Goal: Task Accomplishment & Management: Use online tool/utility

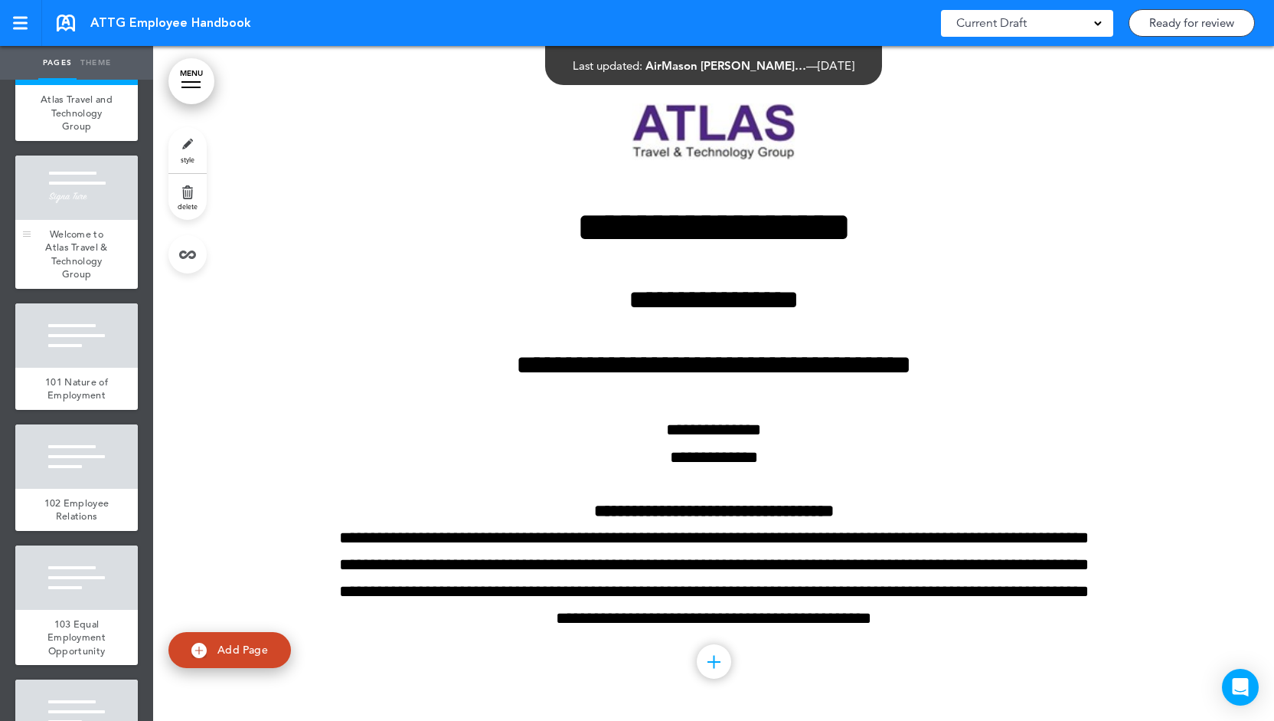
scroll to position [88, 0]
click at [70, 253] on span "Welcome to Atlas Travel & Technology Group" at bounding box center [76, 254] width 62 height 54
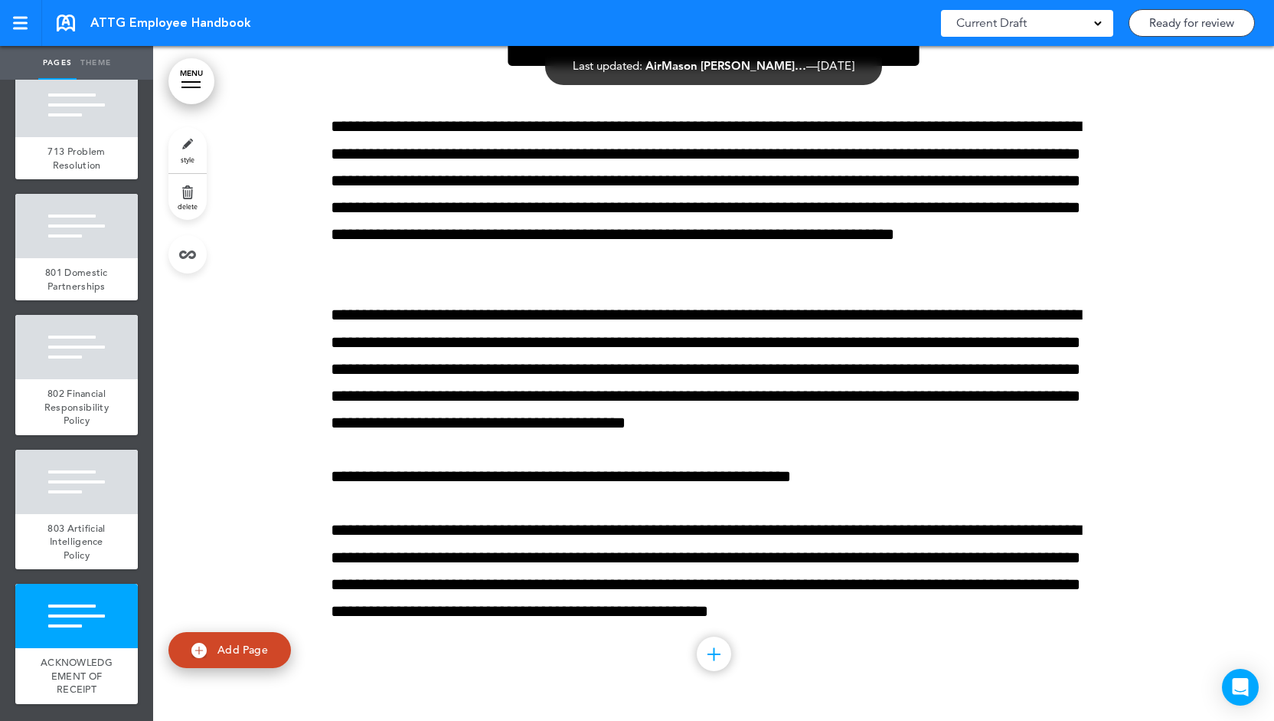
scroll to position [92395, 0]
click at [191, 204] on span "delete" at bounding box center [188, 205] width 20 height 9
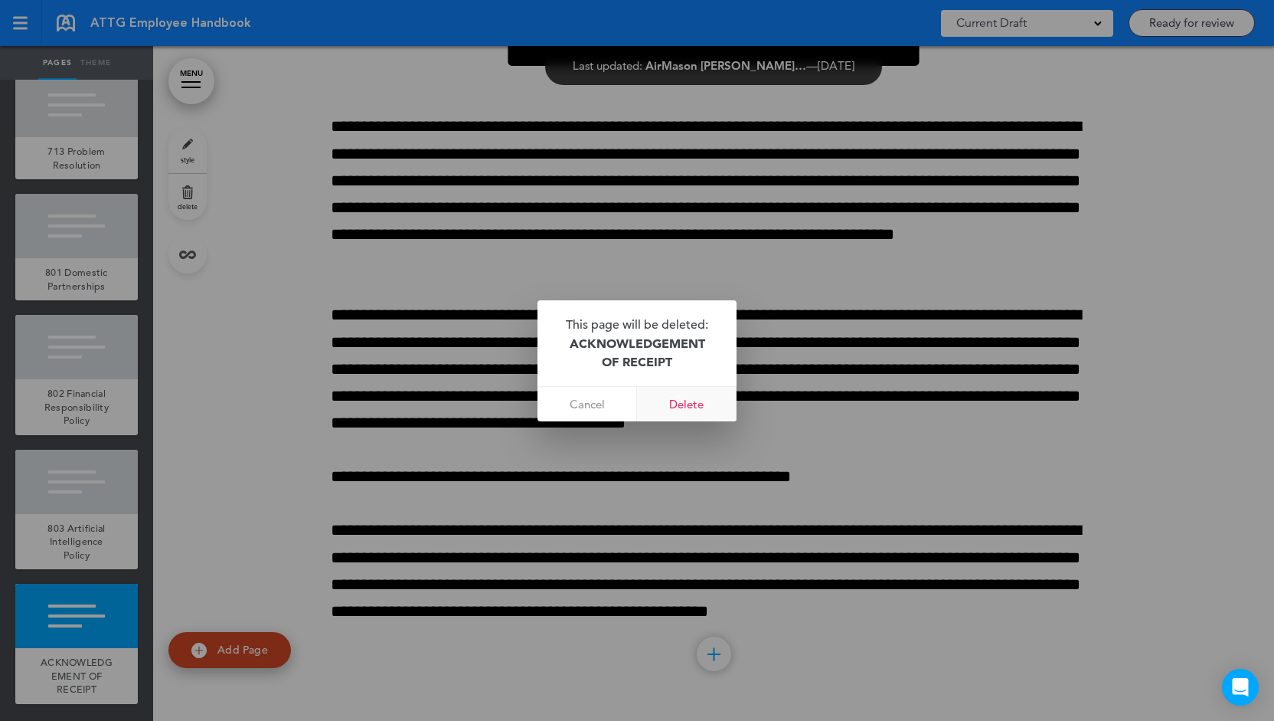
click at [674, 404] on link "Delete" at bounding box center [687, 404] width 100 height 34
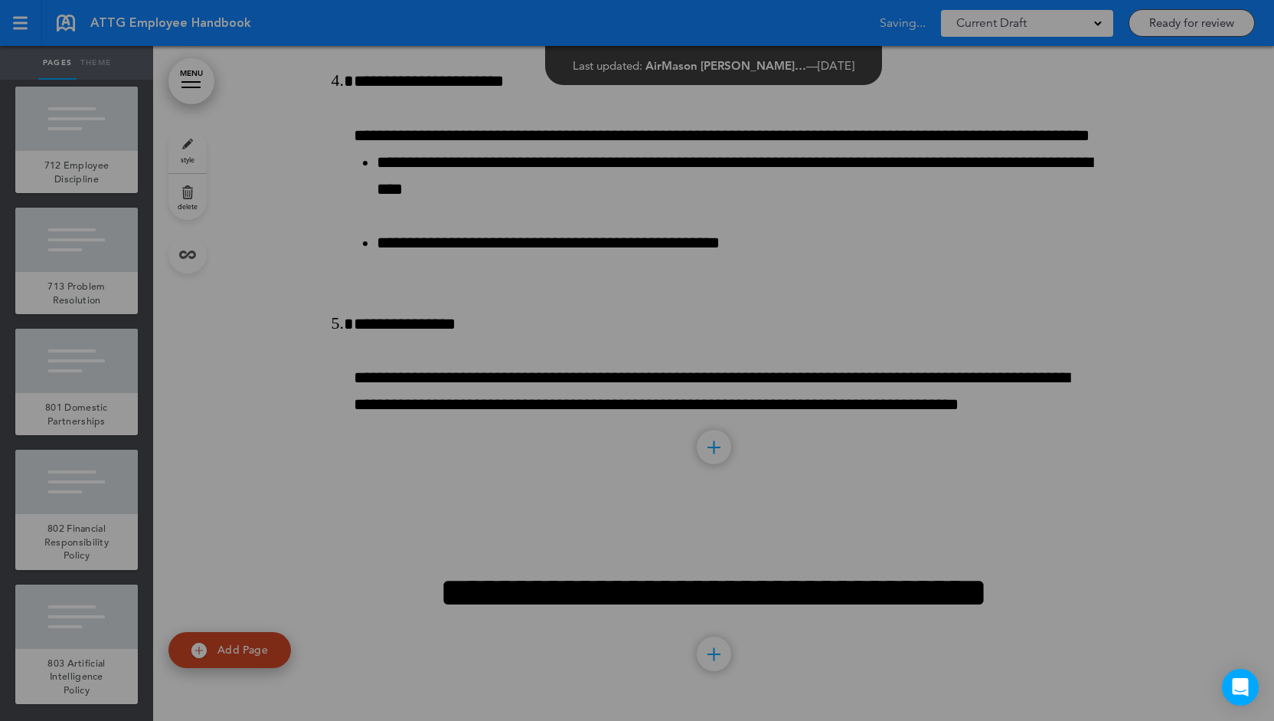
scroll to position [10169, 0]
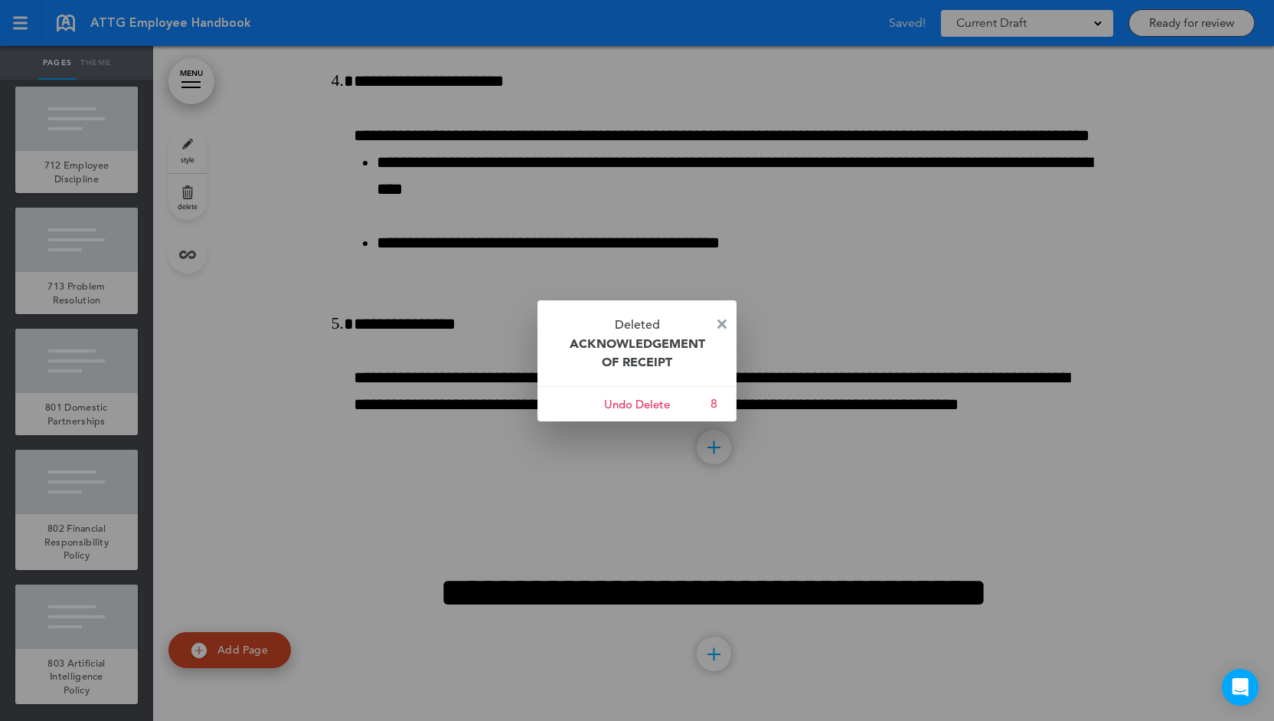
click at [721, 321] on img at bounding box center [722, 323] width 9 height 9
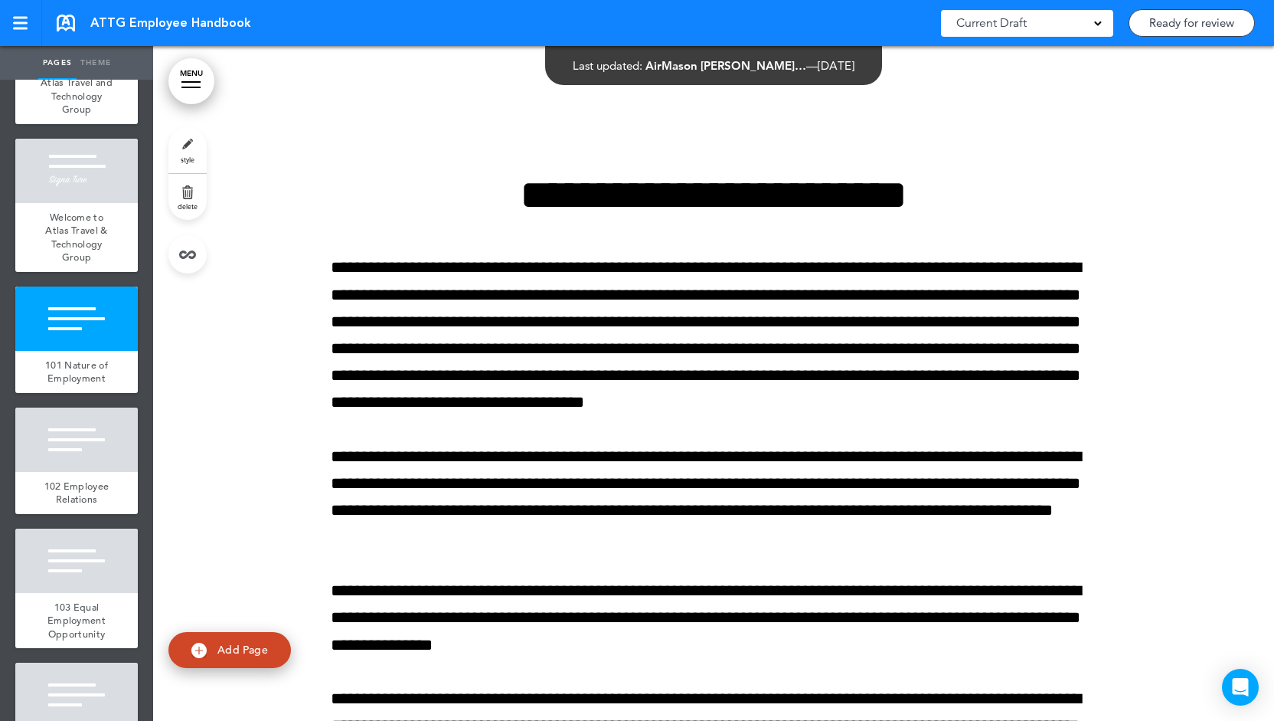
scroll to position [0, 0]
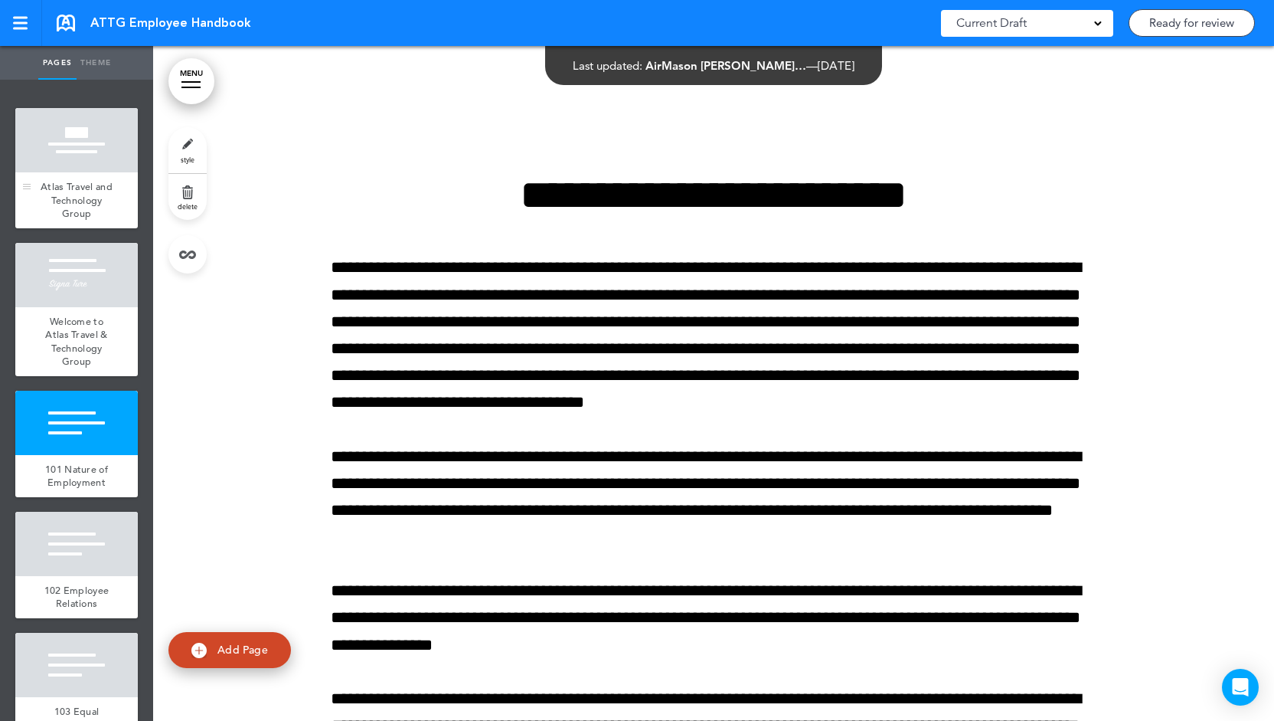
click at [73, 175] on div "Atlas Travel and Technology Group" at bounding box center [76, 200] width 123 height 56
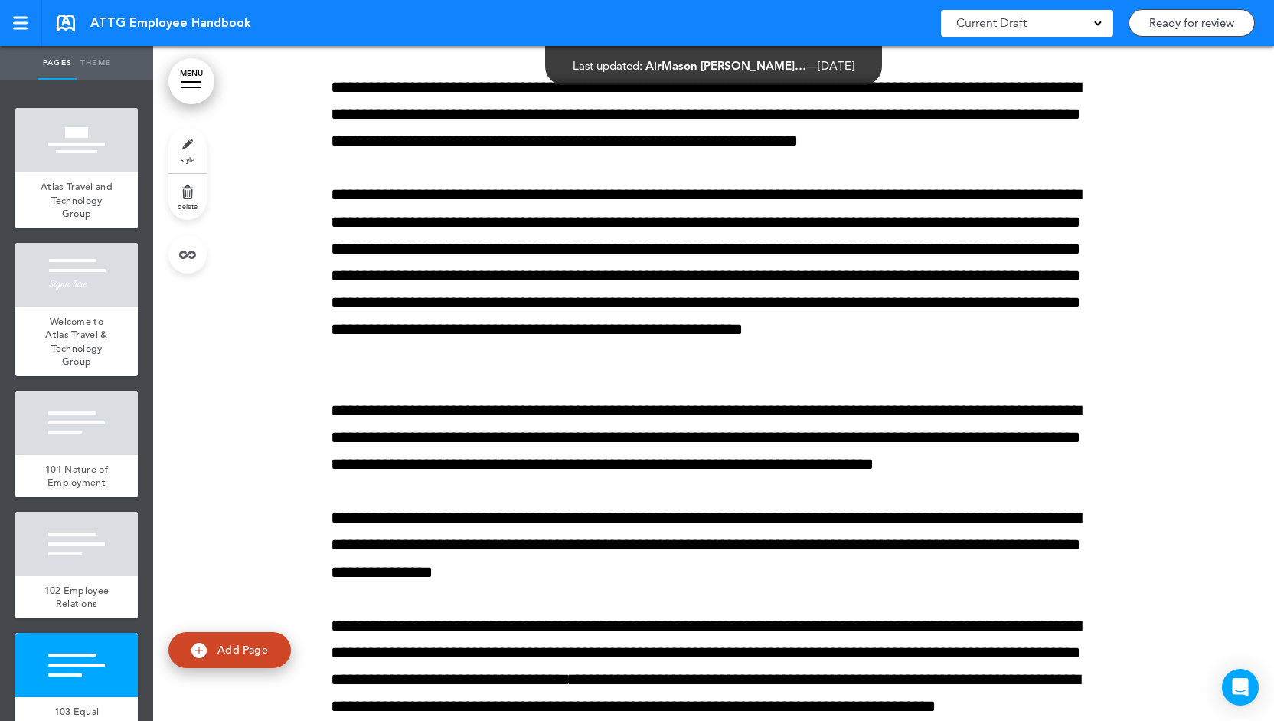
scroll to position [4668, 0]
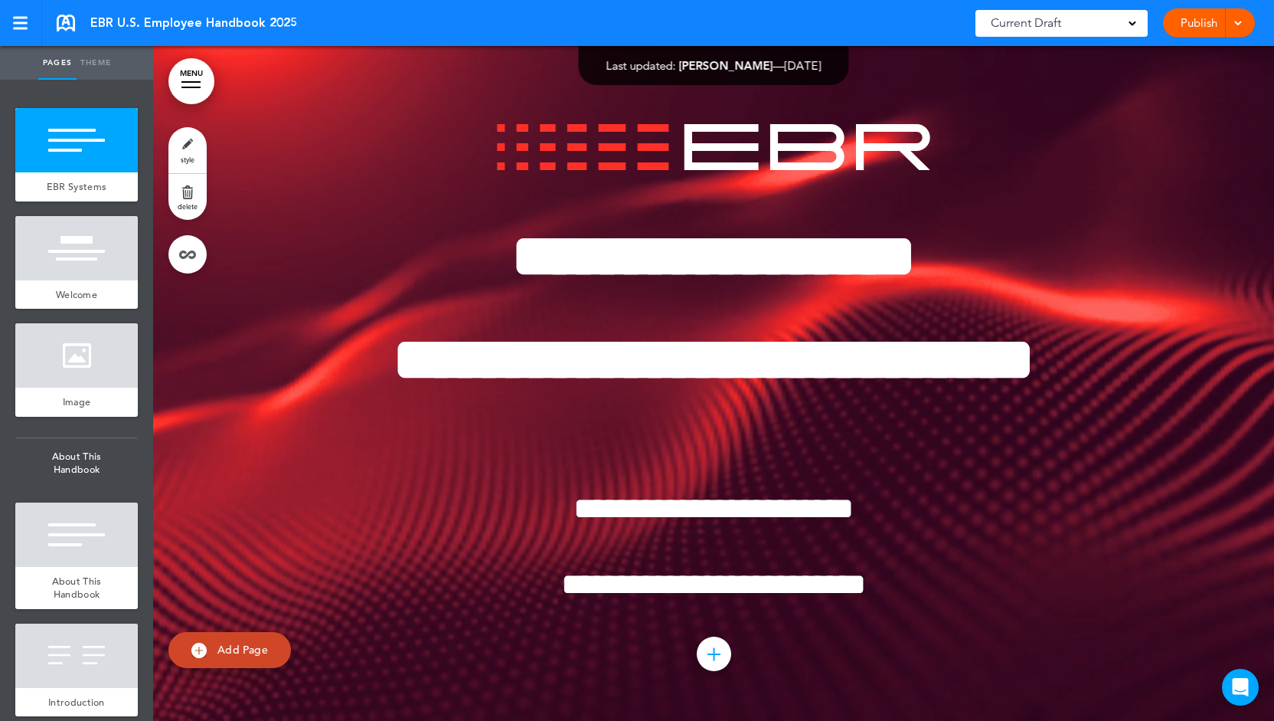
scroll to position [3342, 0]
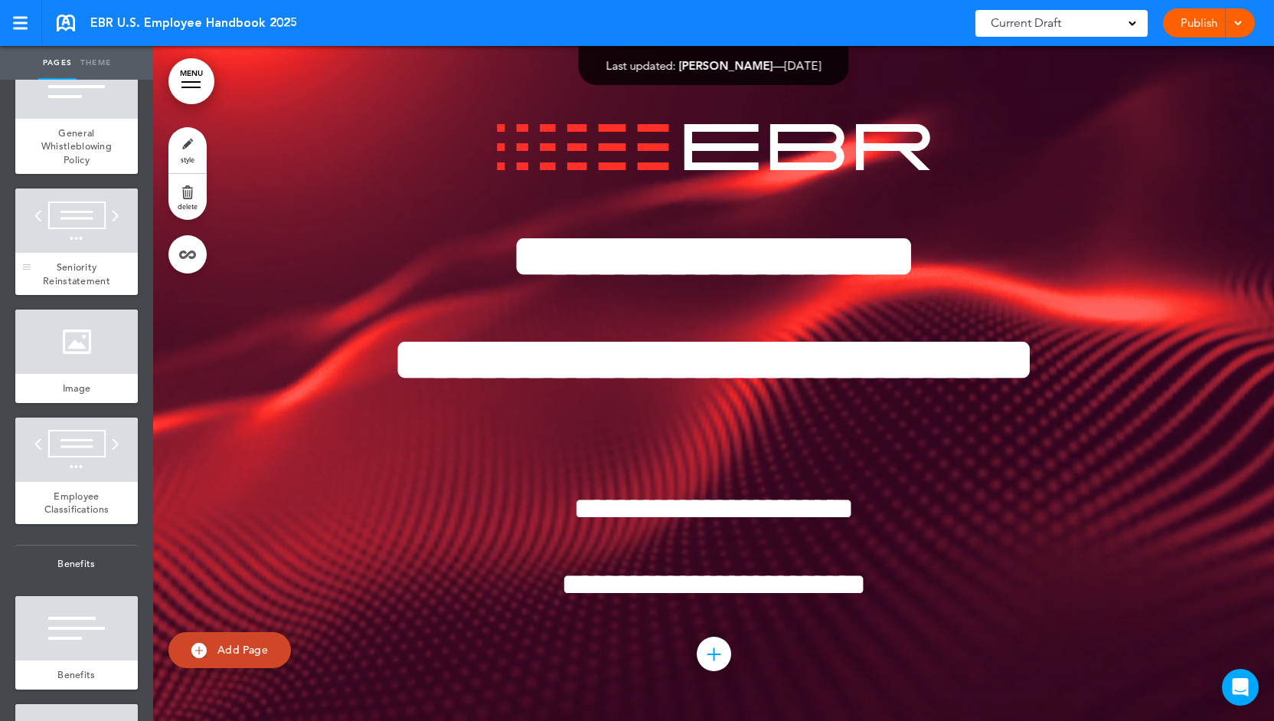
click at [66, 253] on div at bounding box center [76, 220] width 123 height 64
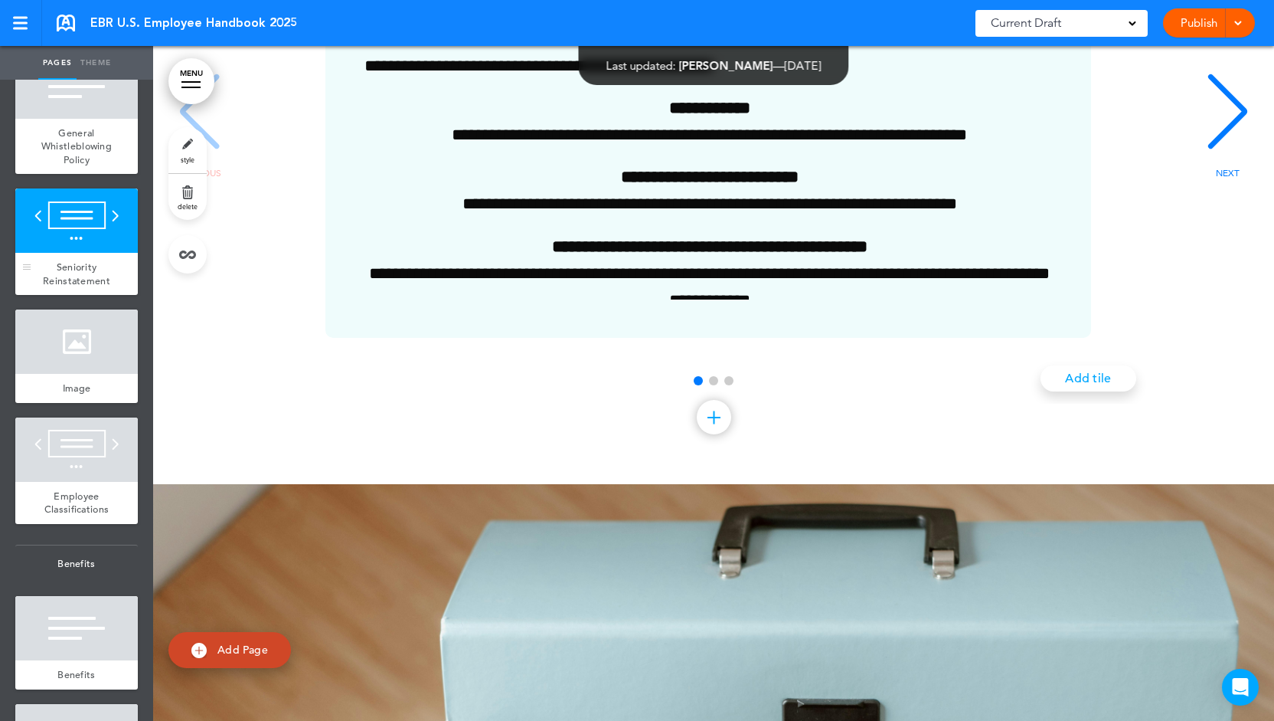
scroll to position [23640, 0]
click at [199, 82] on div at bounding box center [191, 82] width 19 height 2
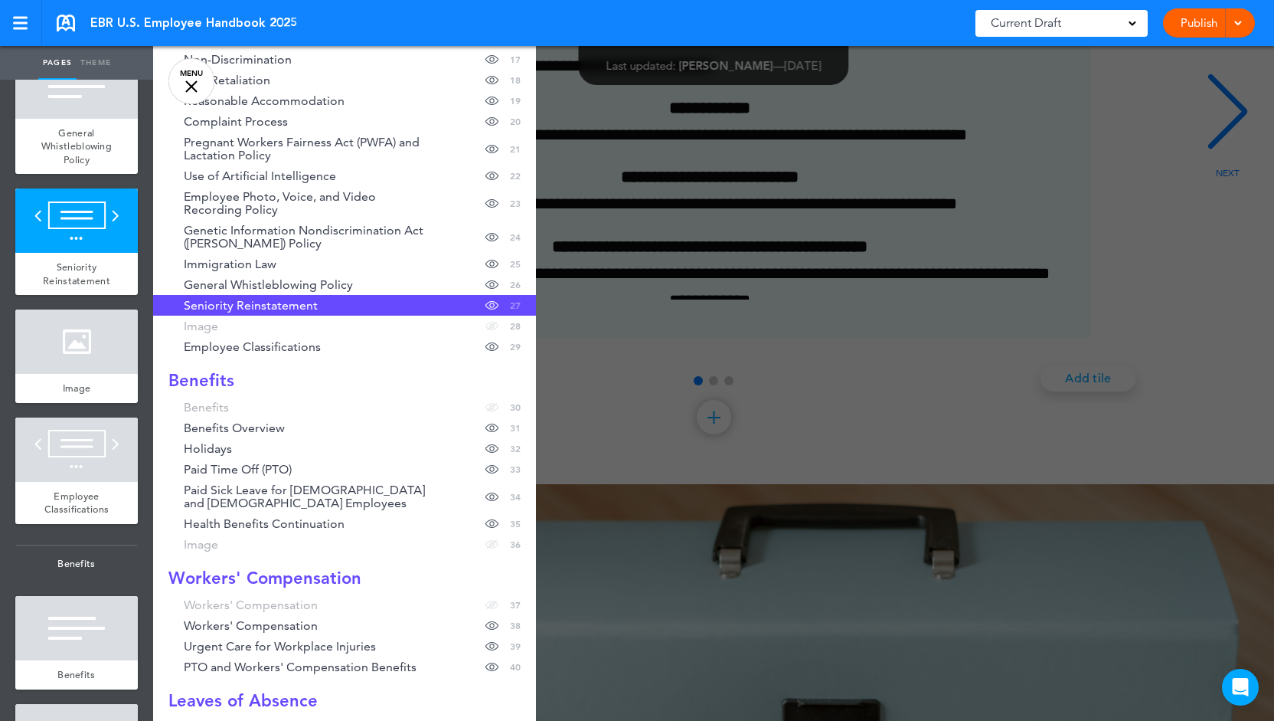
scroll to position [520, 0]
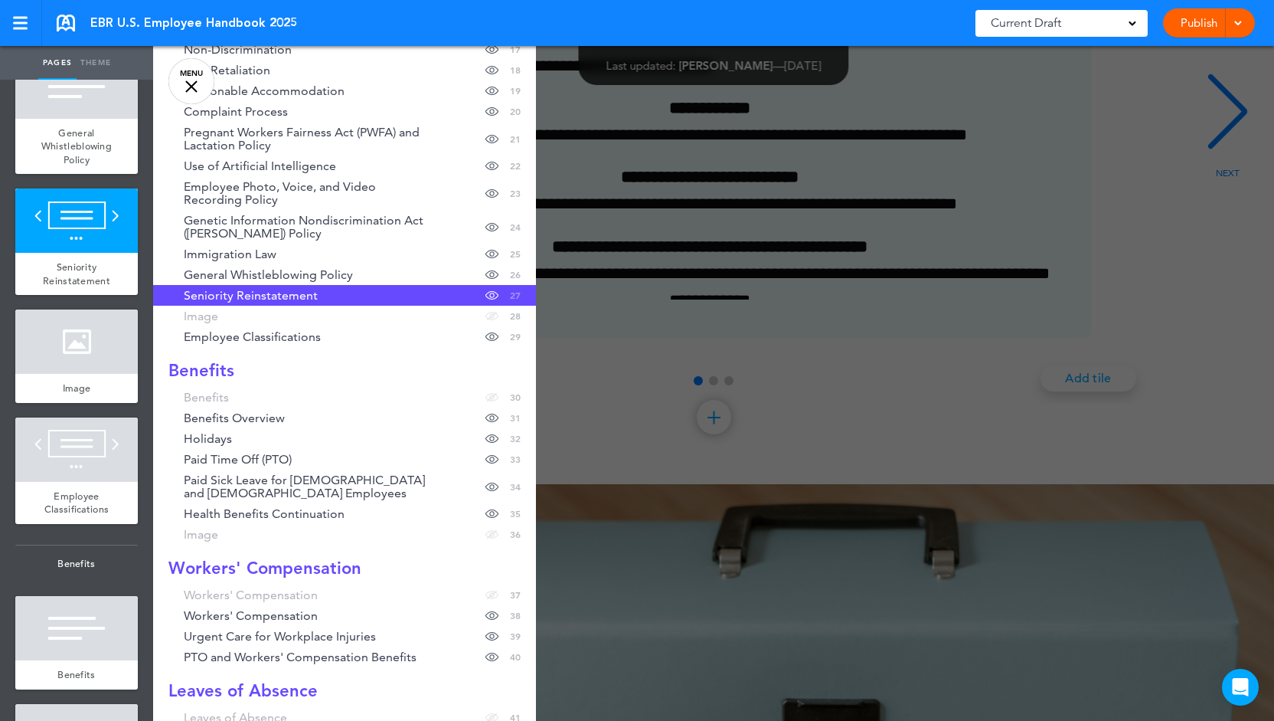
click at [718, 403] on div at bounding box center [790, 360] width 1274 height 721
